Goal: Find specific page/section

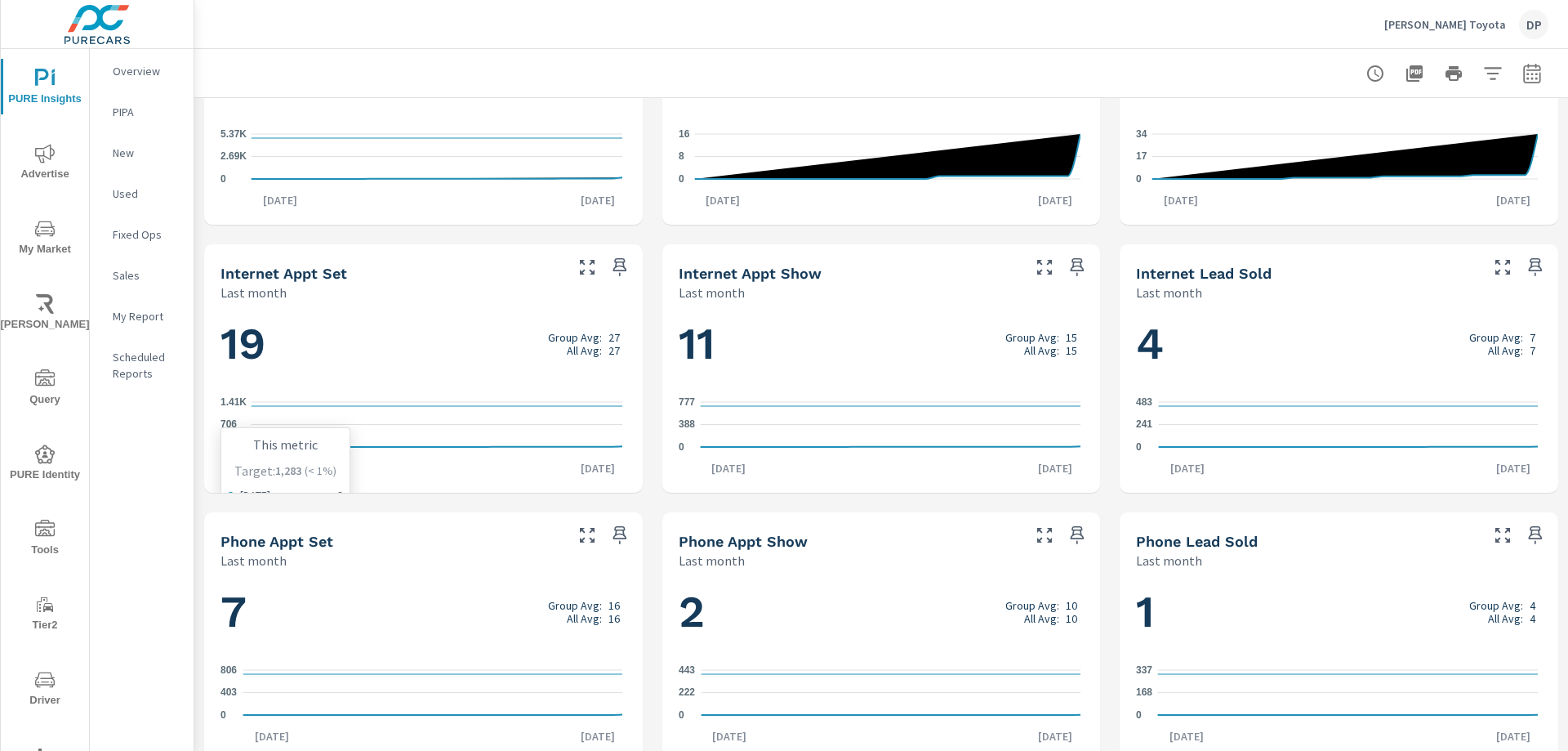
scroll to position [955, 0]
